Goal: Browse casually

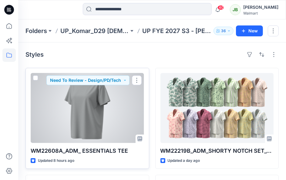
click at [135, 108] on div at bounding box center [88, 108] width 114 height 70
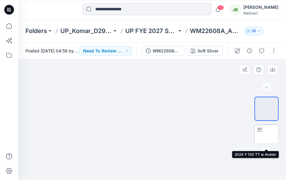
click at [267, 137] on img at bounding box center [267, 137] width 0 height 0
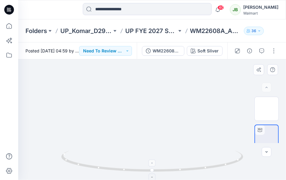
drag, startPoint x: 167, startPoint y: 97, endPoint x: 163, endPoint y: 173, distance: 77.0
click at [163, 154] on div at bounding box center [152, 120] width 268 height 121
drag, startPoint x: 192, startPoint y: 110, endPoint x: 181, endPoint y: 136, distance: 28.0
drag, startPoint x: 178, startPoint y: 132, endPoint x: 170, endPoint y: 98, distance: 35.2
